Goal: Information Seeking & Learning: Learn about a topic

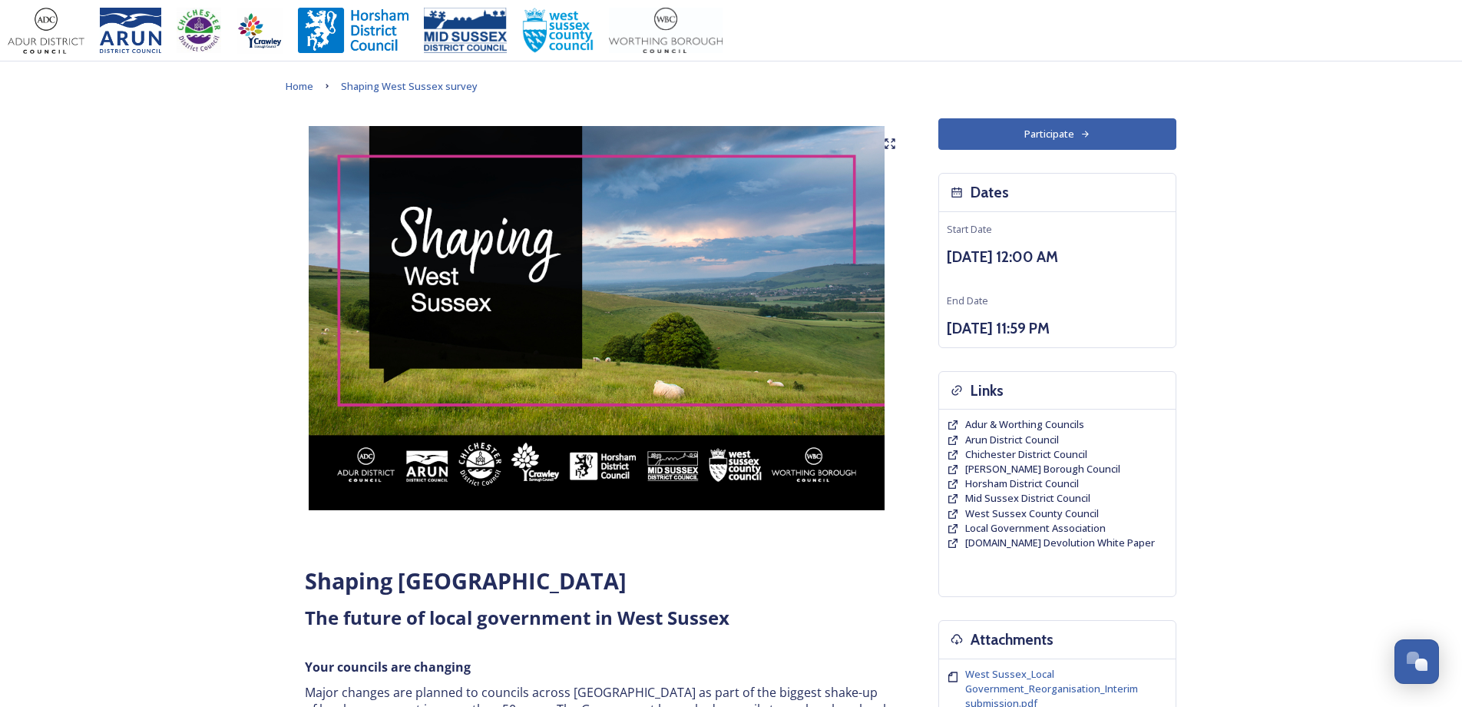
click at [790, 186] on img at bounding box center [597, 318] width 622 height 384
click at [473, 183] on img at bounding box center [597, 318] width 622 height 384
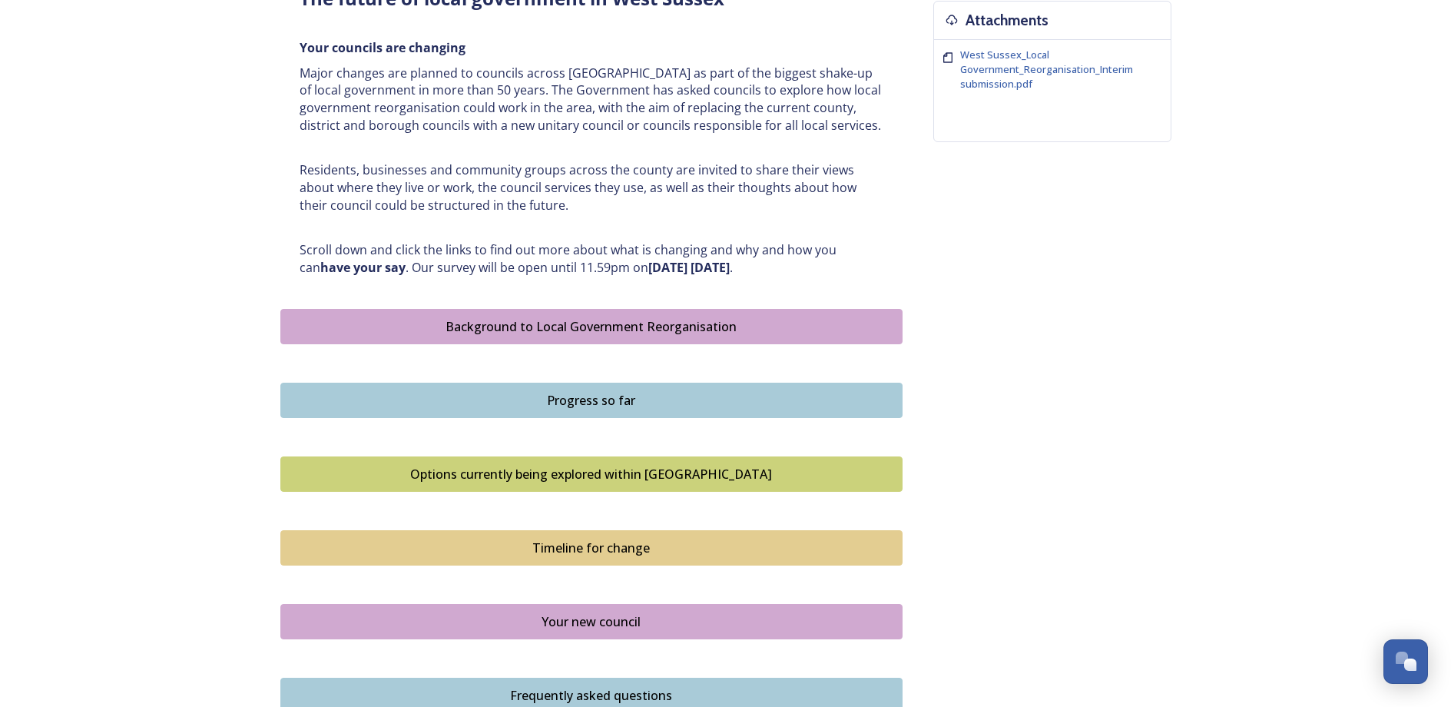
scroll to position [691, 0]
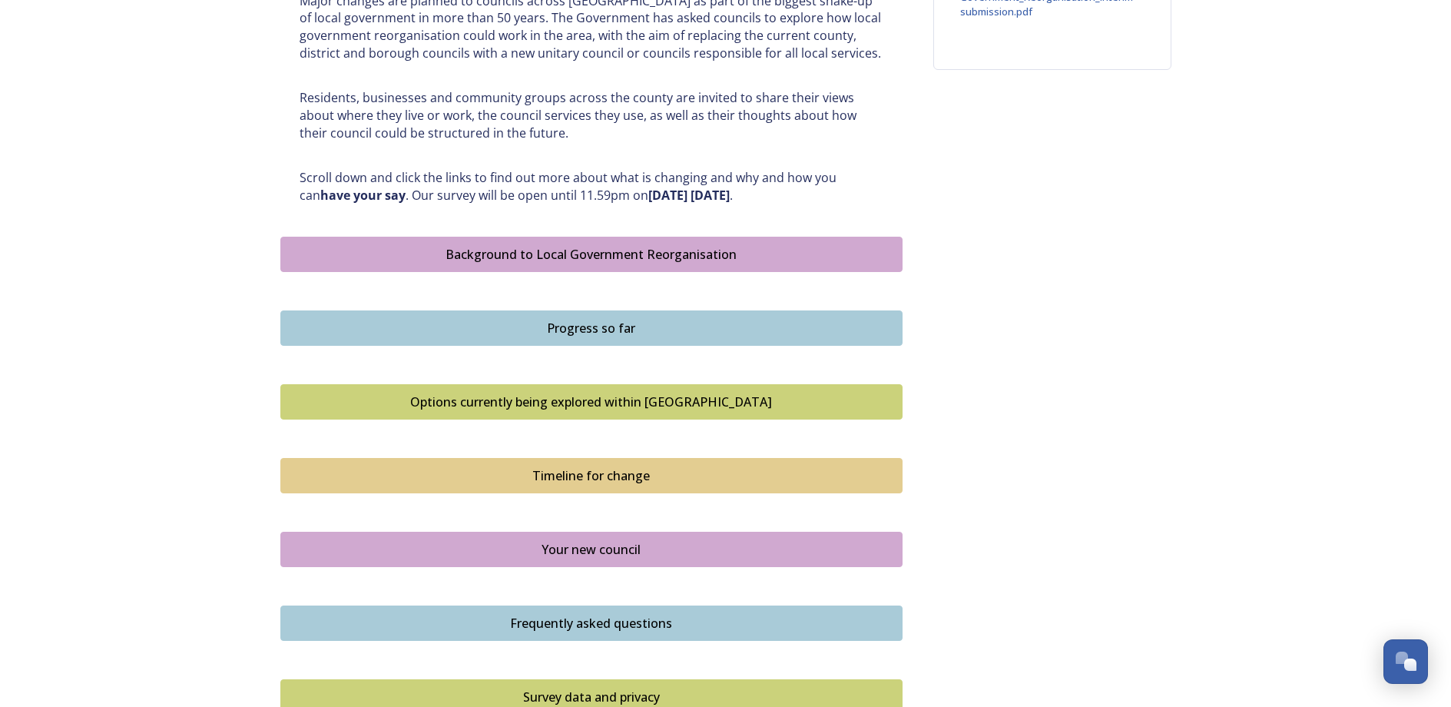
click at [588, 399] on div "Options currently being explored within [GEOGRAPHIC_DATA]" at bounding box center [591, 401] width 605 height 18
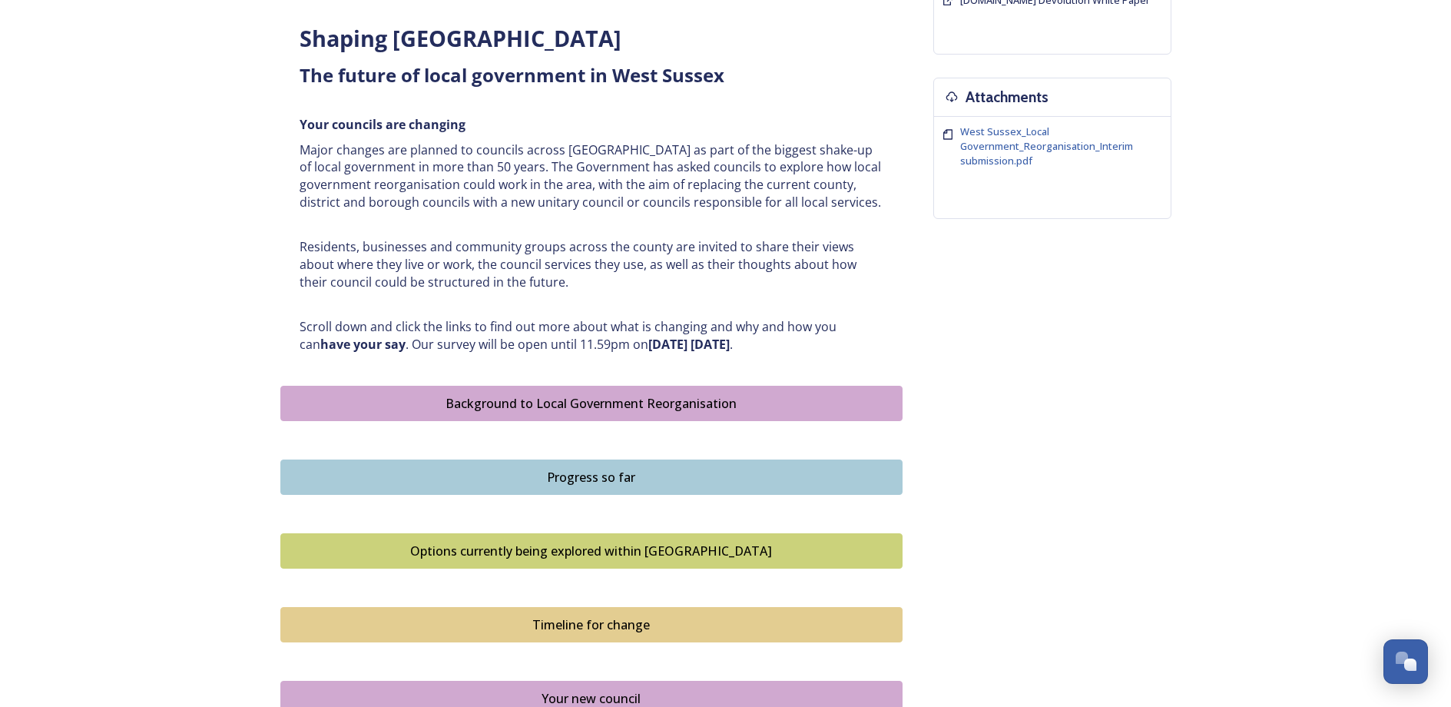
scroll to position [614, 0]
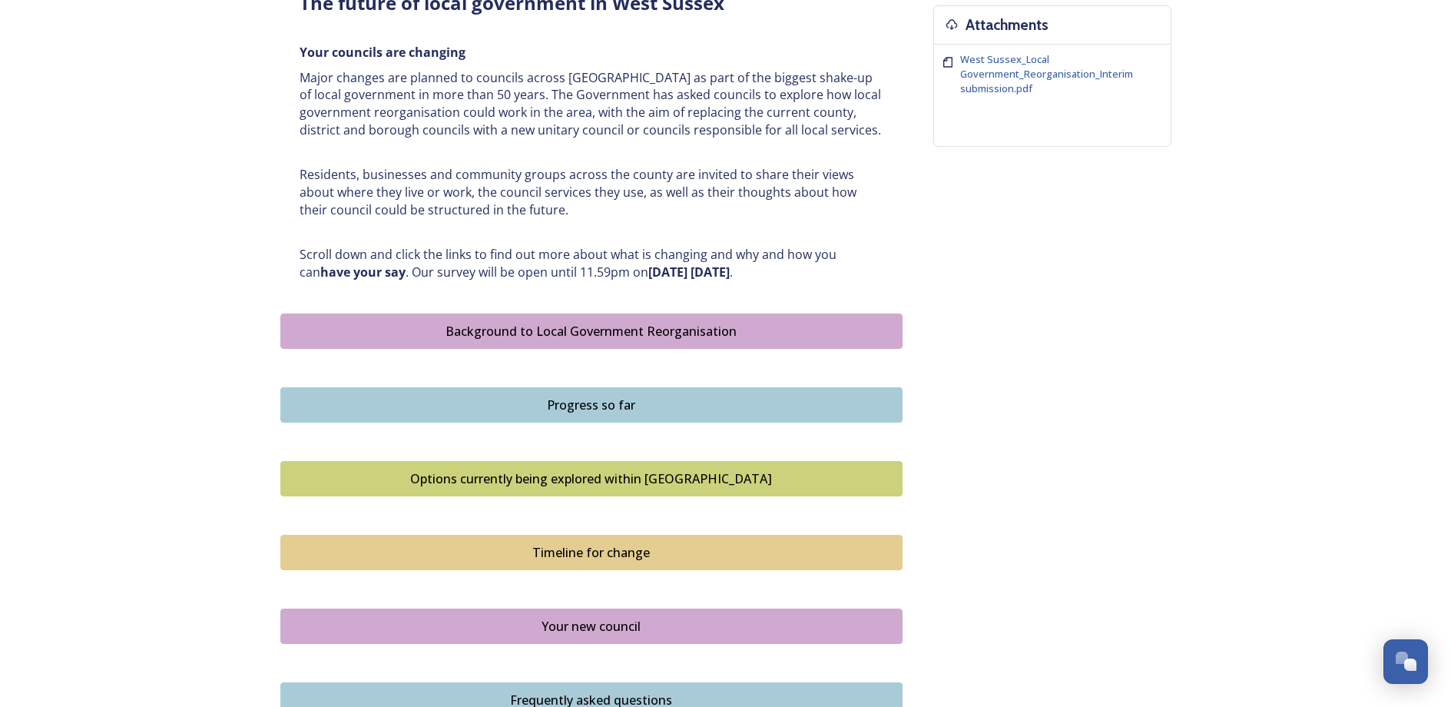
click at [580, 479] on div "Options currently being explored within [GEOGRAPHIC_DATA]" at bounding box center [591, 478] width 605 height 18
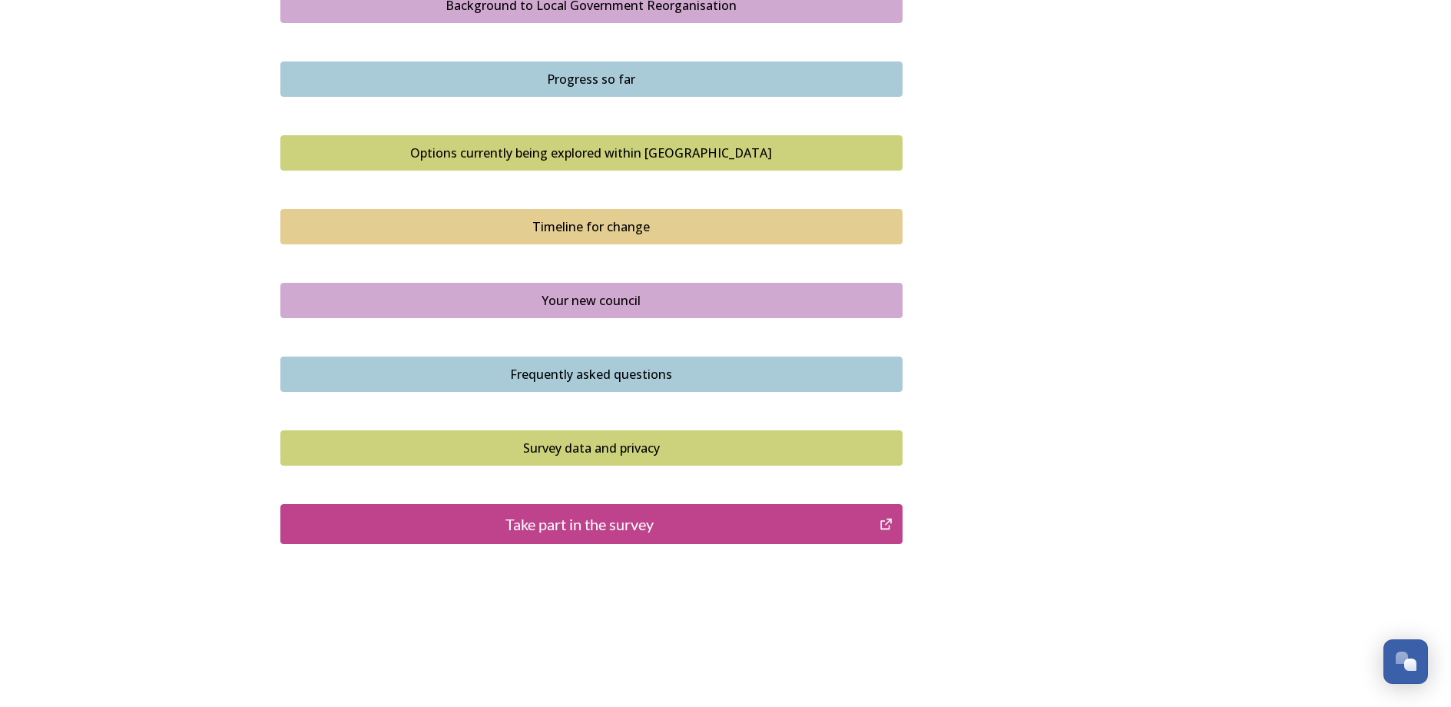
scroll to position [946, 0]
